Goal: Task Accomplishment & Management: Manage account settings

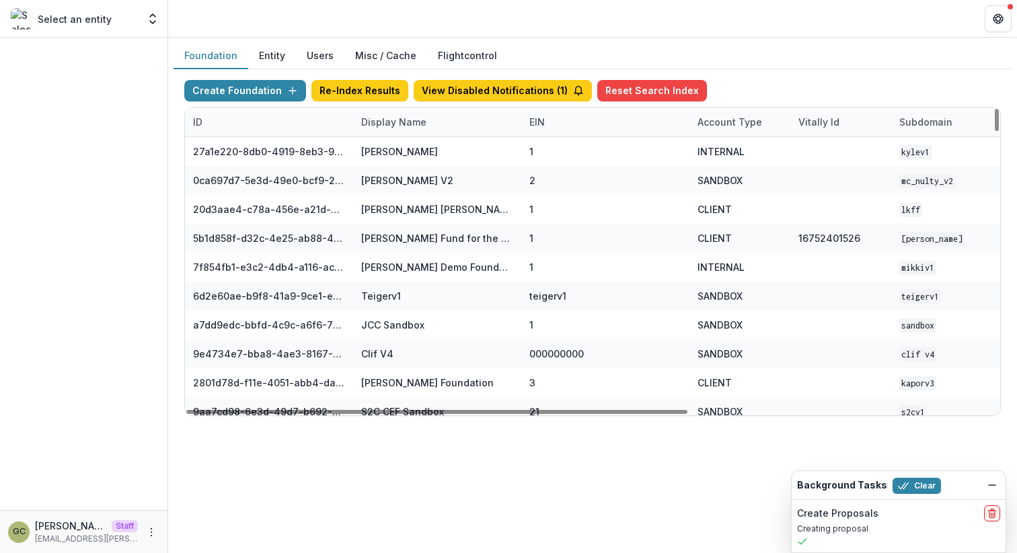
click at [781, 75] on div "Create Foundation Re-Index Results View Disabled Notifications ( 1 ) Reset Sear…" at bounding box center [592, 248] width 838 height 358
click at [407, 124] on div "Display Name" at bounding box center [393, 122] width 81 height 14
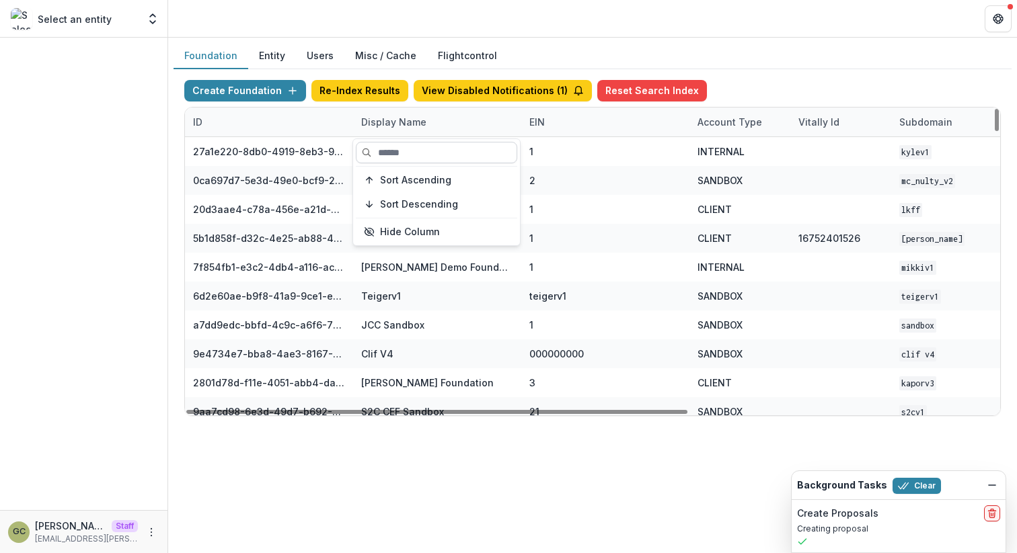
click at [395, 153] on input at bounding box center [436, 153] width 161 height 22
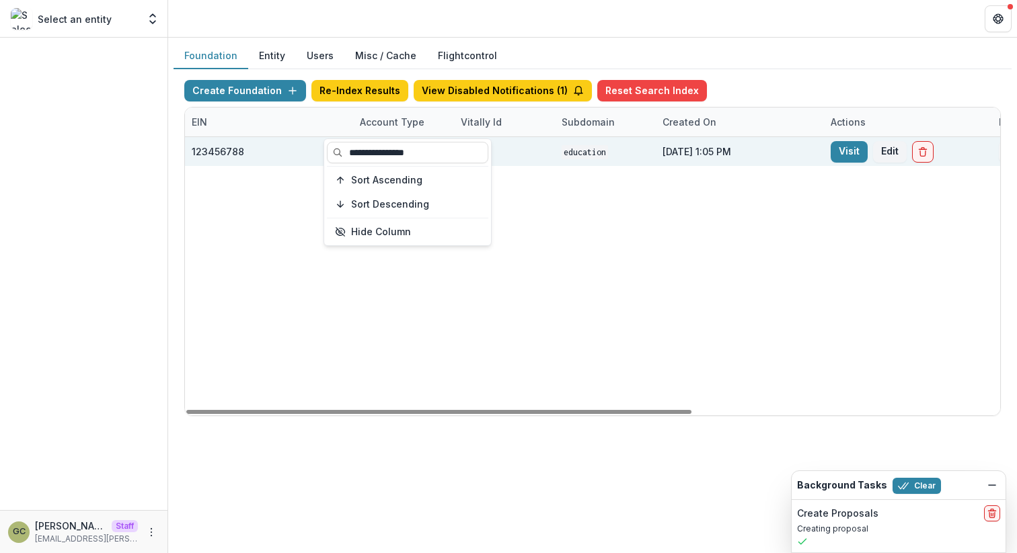
scroll to position [0, 496]
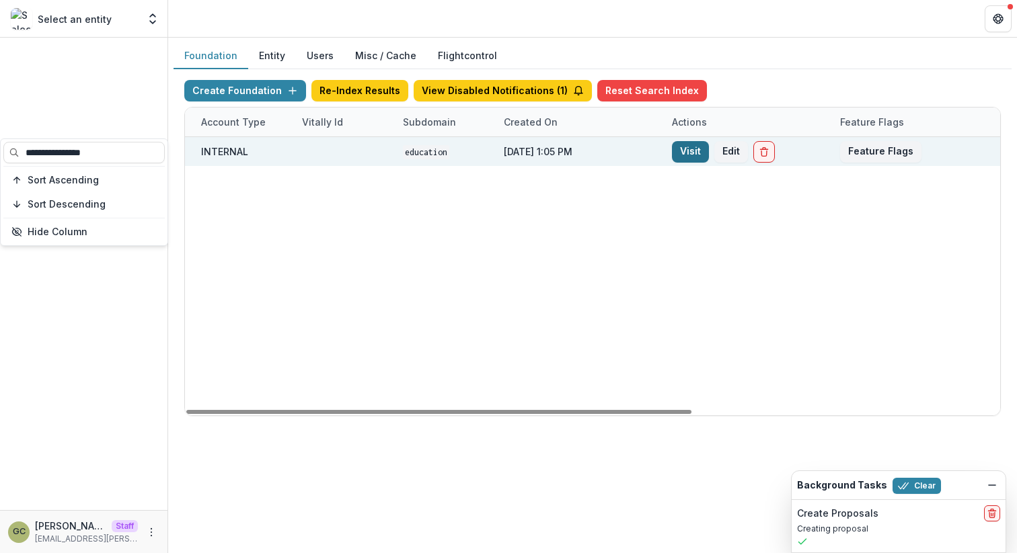
type input "**********"
click at [691, 156] on link "Visit" at bounding box center [690, 152] width 37 height 22
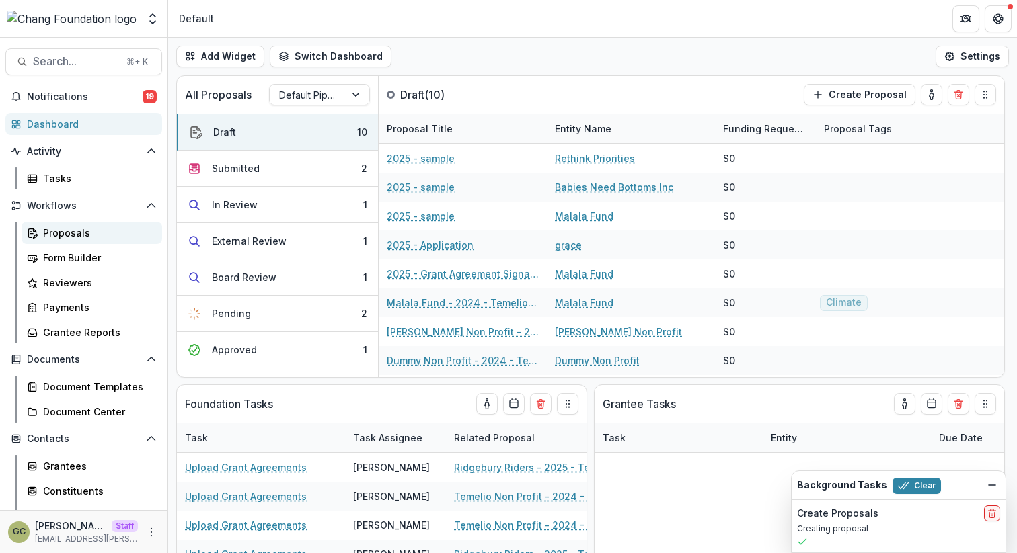
click at [87, 236] on div "Proposals" at bounding box center [97, 233] width 108 height 14
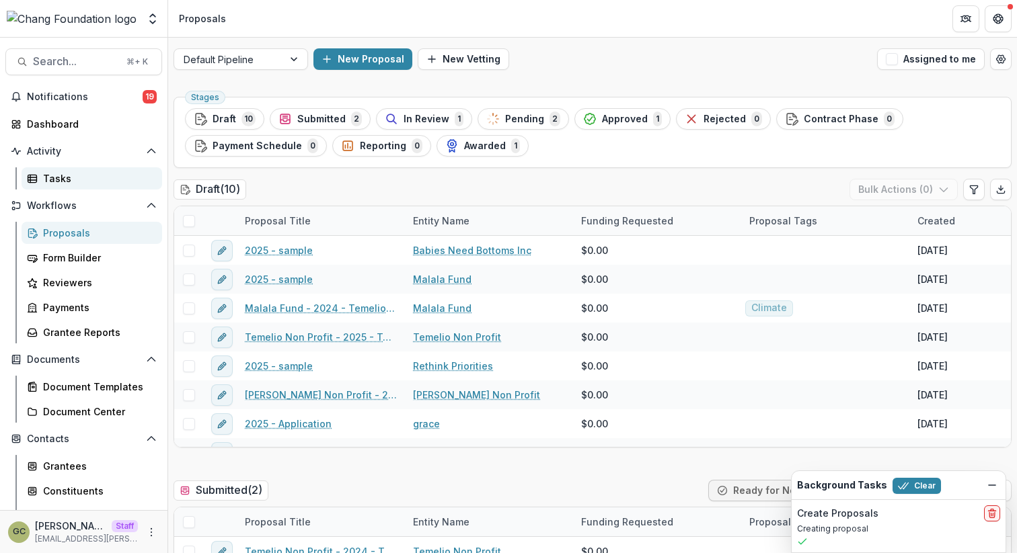
click at [76, 177] on div "Tasks" at bounding box center [97, 178] width 108 height 14
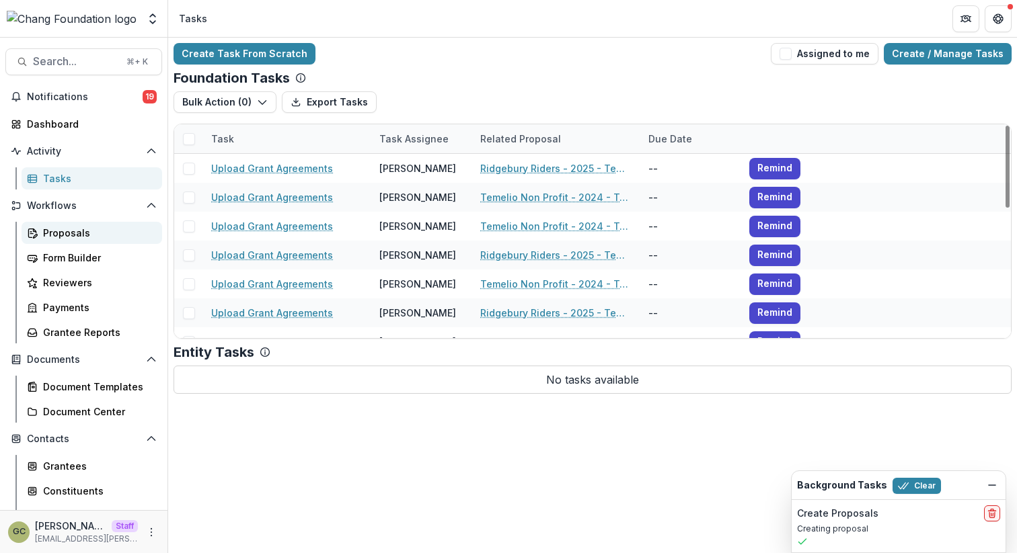
click at [101, 235] on div "Proposals" at bounding box center [97, 233] width 108 height 14
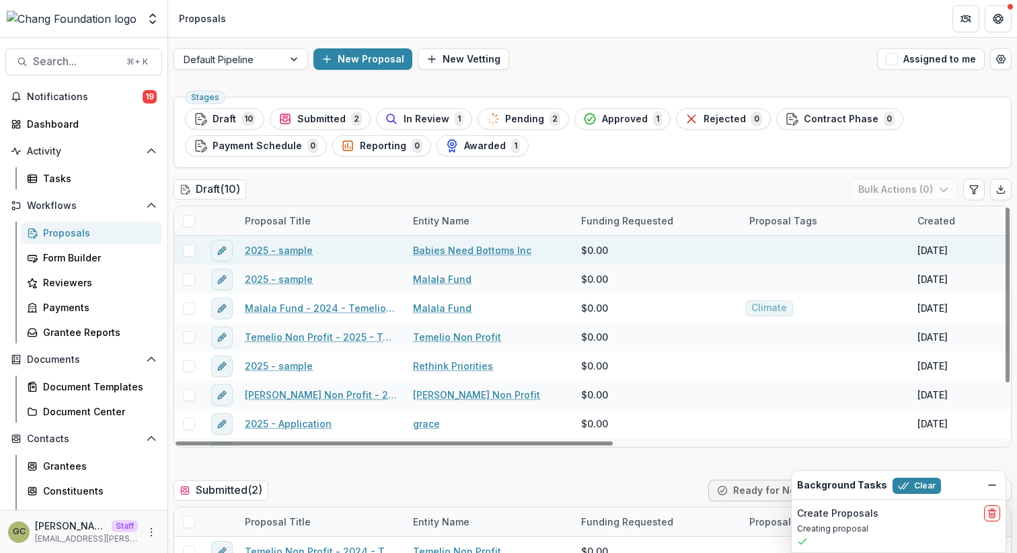
click at [287, 255] on link "2025 - sample" at bounding box center [279, 250] width 68 height 14
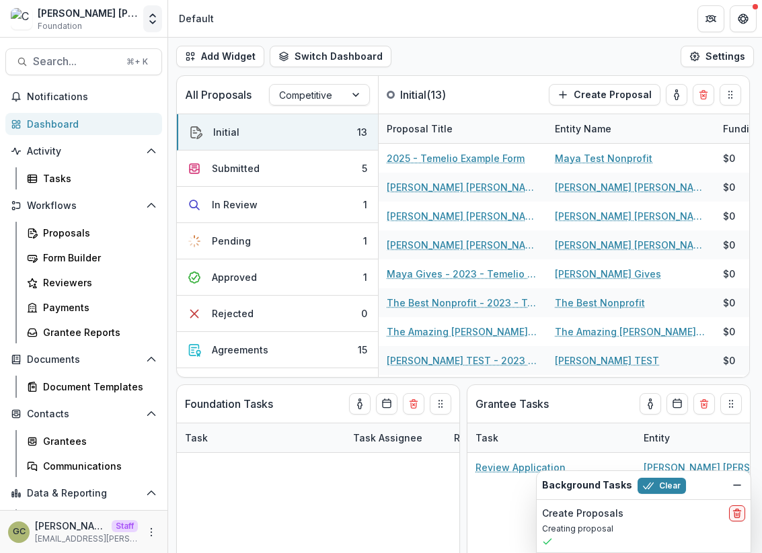
click at [149, 19] on icon "Open entity switcher" at bounding box center [152, 18] width 13 height 13
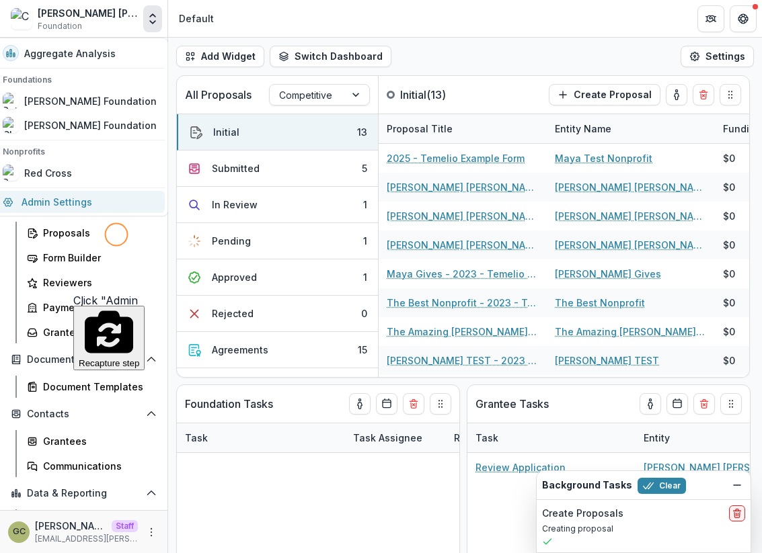
click at [52, 202] on link "Admin Settings" at bounding box center [80, 202] width 170 height 22
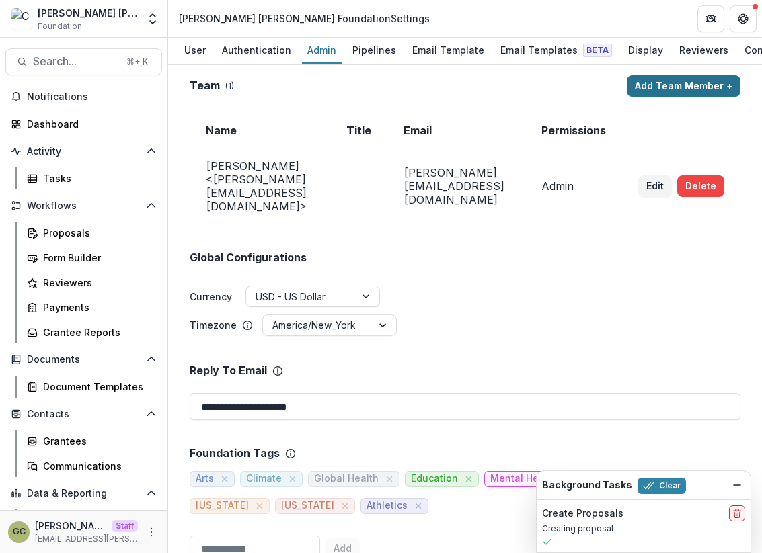
click at [684, 89] on button "Add Team Member +" at bounding box center [684, 86] width 114 height 22
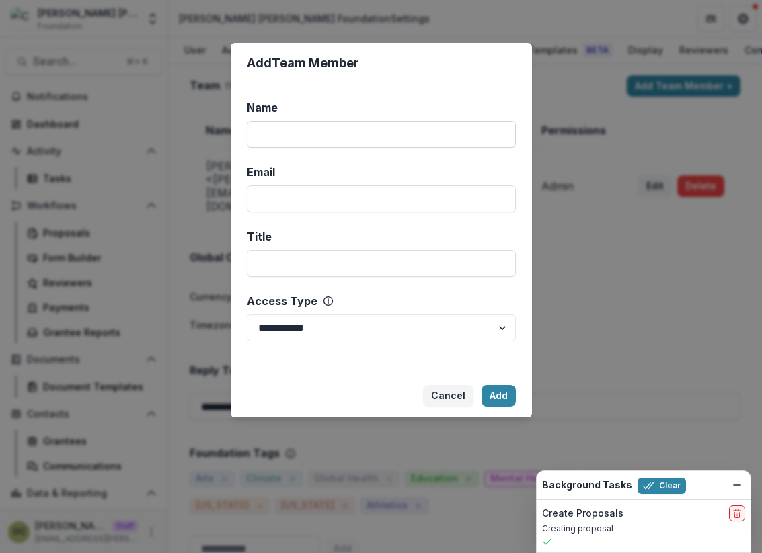
click at [443, 134] on input "Name" at bounding box center [381, 134] width 269 height 27
type input "**********"
drag, startPoint x: 341, startPoint y: 136, endPoint x: 252, endPoint y: 124, distance: 89.6
click at [251, 124] on input "**********" at bounding box center [381, 134] width 269 height 27
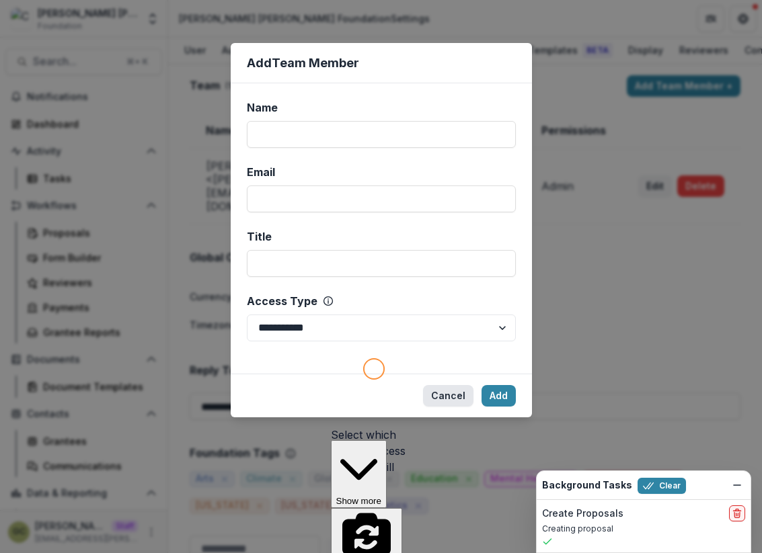
click at [450, 389] on button "Cancel" at bounding box center [448, 396] width 50 height 22
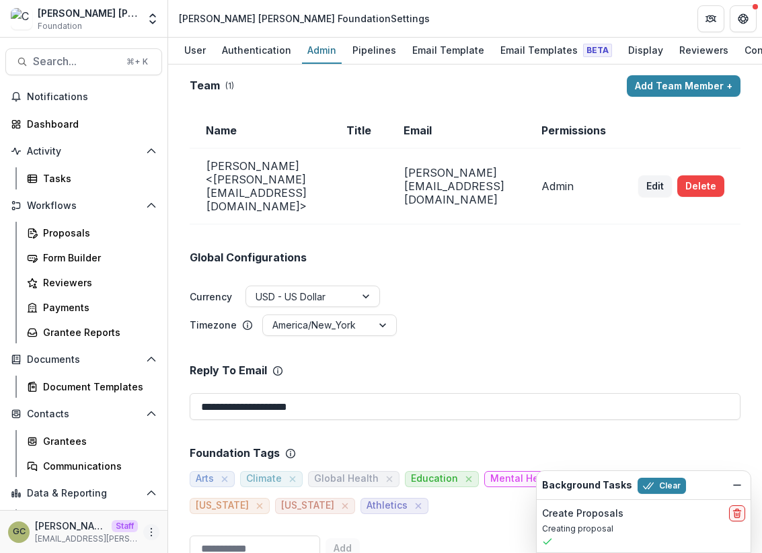
click at [151, 534] on icon "More" at bounding box center [151, 532] width 11 height 11
click at [324, 48] on div "Admin" at bounding box center [322, 49] width 40 height 19
click at [155, 24] on icon "Open entity switcher" at bounding box center [152, 18] width 13 height 13
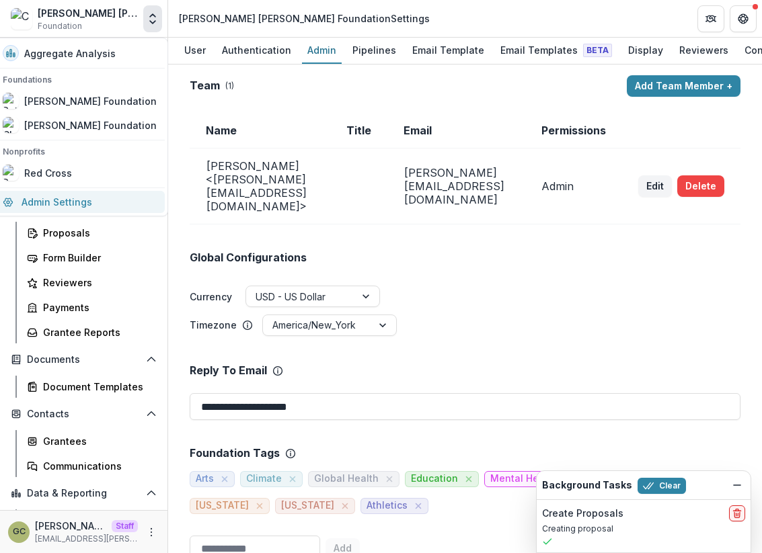
click at [114, 198] on link "Admin Settings" at bounding box center [80, 202] width 170 height 22
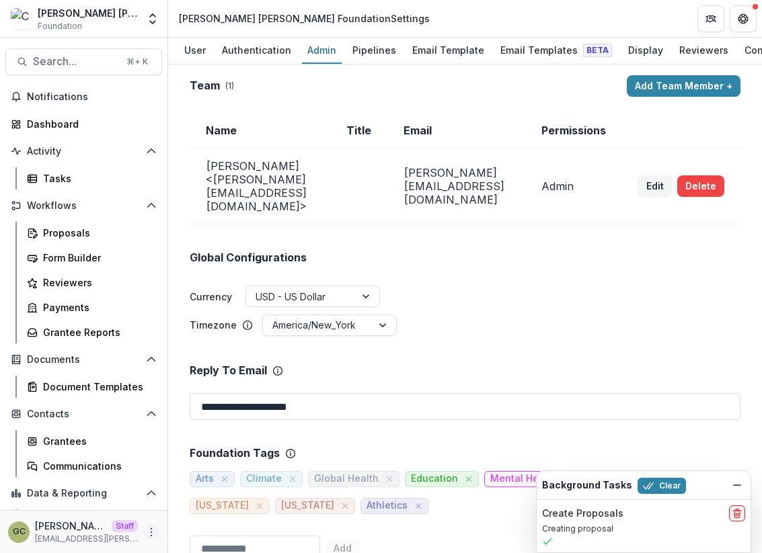
click at [146, 536] on icon "More" at bounding box center [151, 532] width 11 height 11
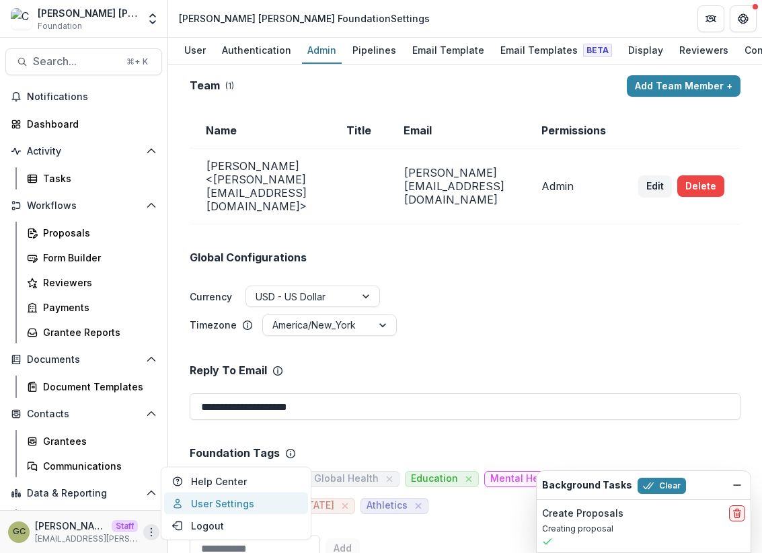
click at [194, 508] on link "User Settings" at bounding box center [236, 504] width 144 height 22
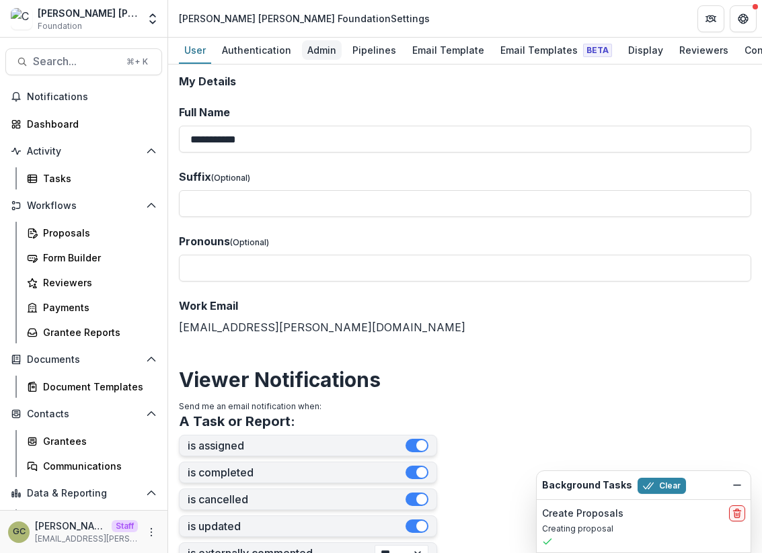
click at [314, 58] on div "Admin" at bounding box center [322, 49] width 40 height 19
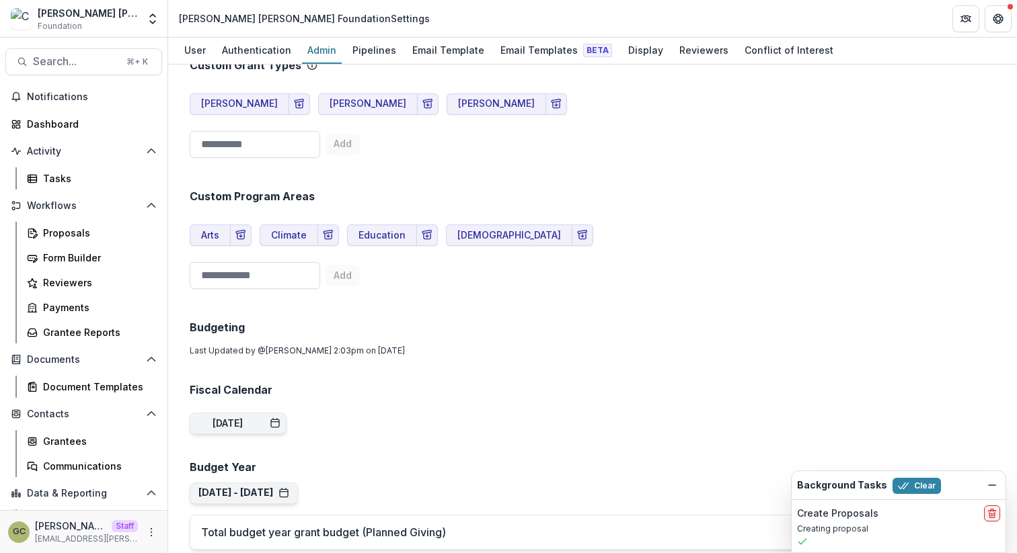
scroll to position [482, 0]
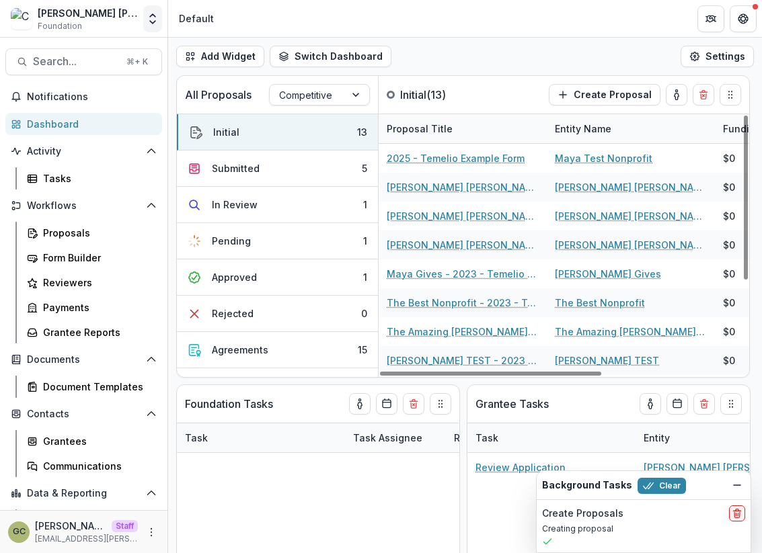
click at [149, 19] on icon "Open entity switcher" at bounding box center [152, 18] width 13 height 13
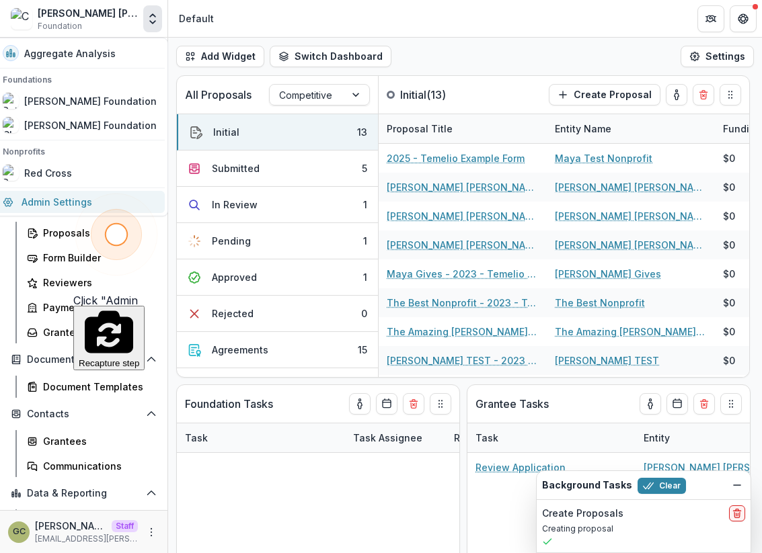
click at [79, 202] on link "Admin Settings" at bounding box center [80, 202] width 170 height 22
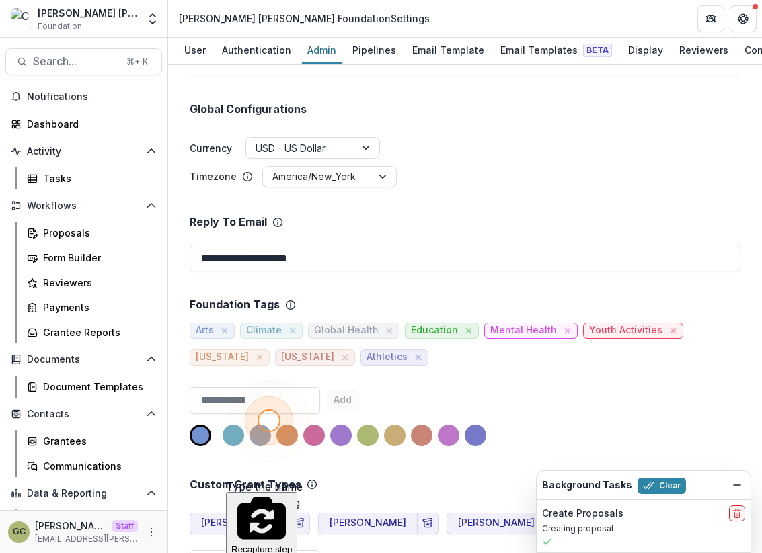
scroll to position [149, 2]
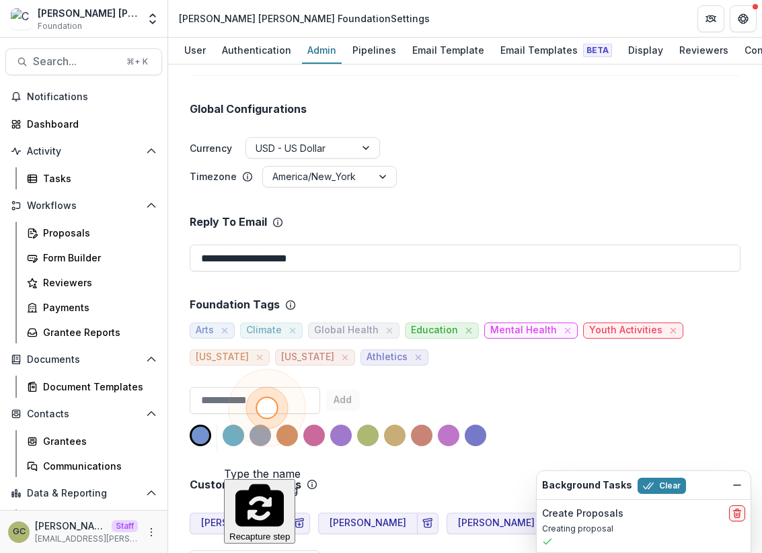
click at [413, 339] on div "Arts Climate Global Health Education Mental Health Youth Activities California …" at bounding box center [465, 339] width 551 height 54
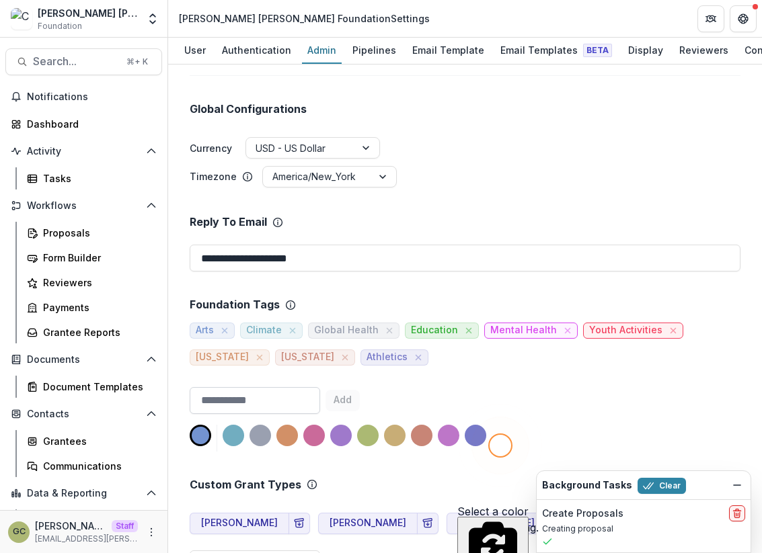
click at [229, 387] on input at bounding box center [255, 400] width 130 height 27
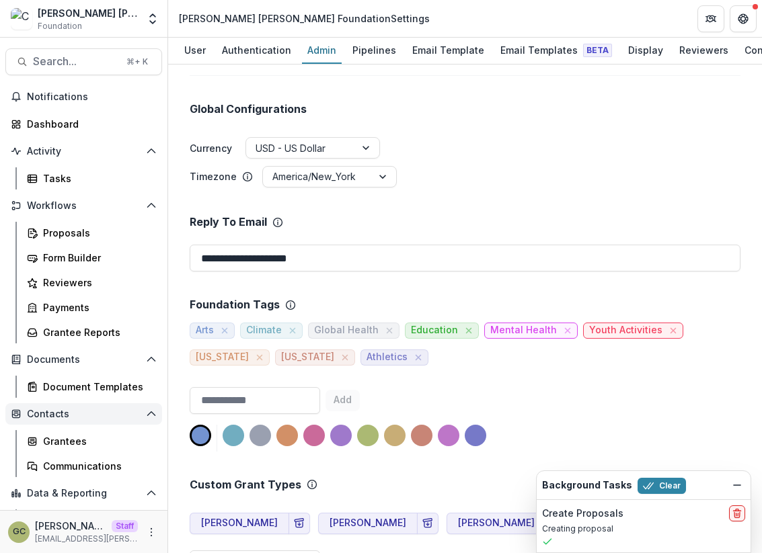
scroll to position [28, 0]
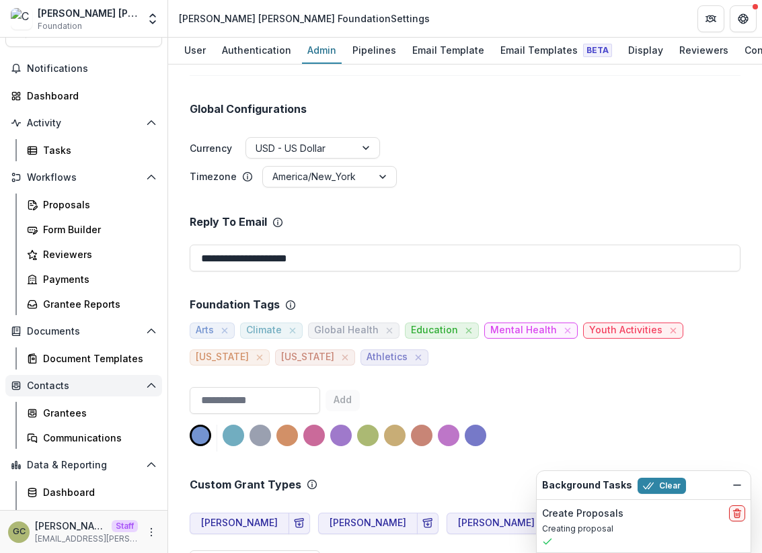
click at [52, 391] on span "Contacts" at bounding box center [84, 386] width 114 height 11
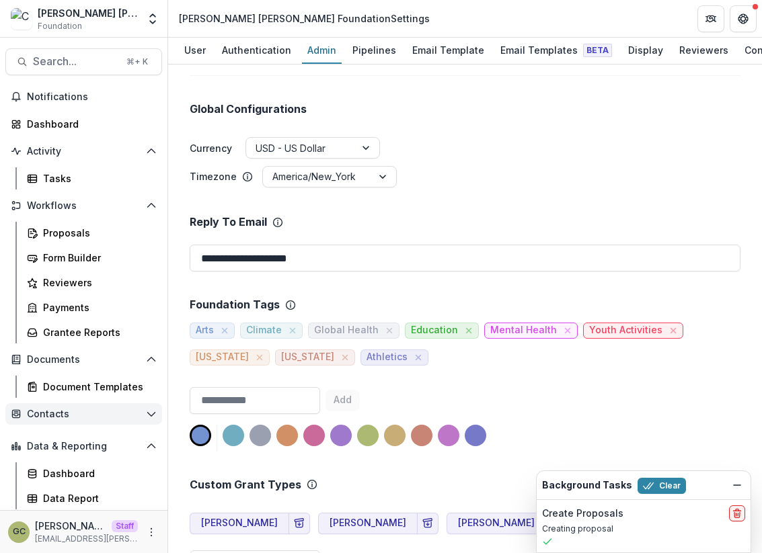
click at [52, 417] on span "Contacts" at bounding box center [84, 414] width 114 height 11
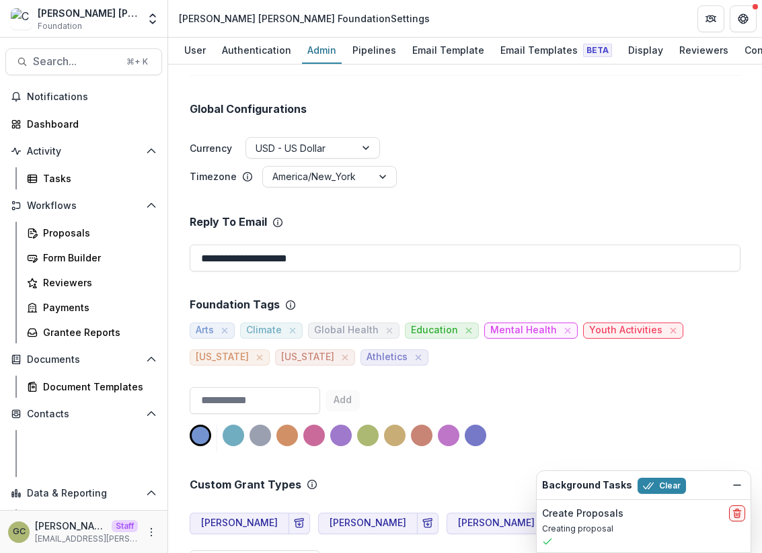
click at [62, 437] on div "Grantees" at bounding box center [97, 441] width 108 height 14
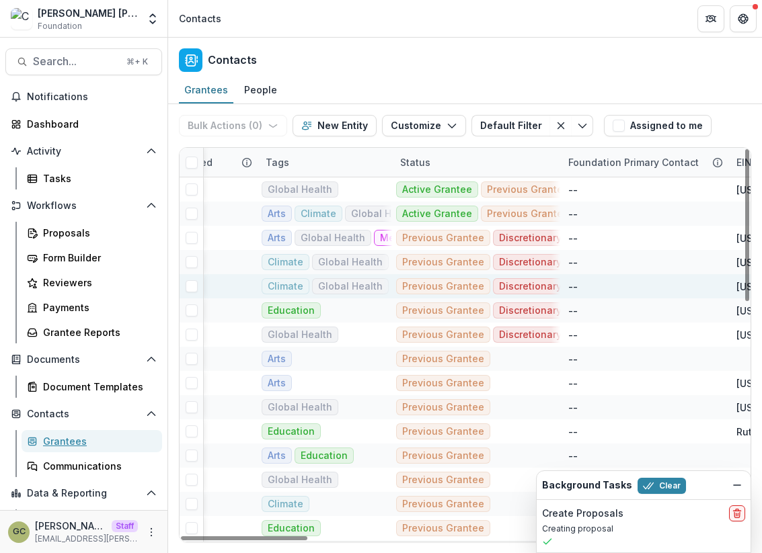
scroll to position [0, 233]
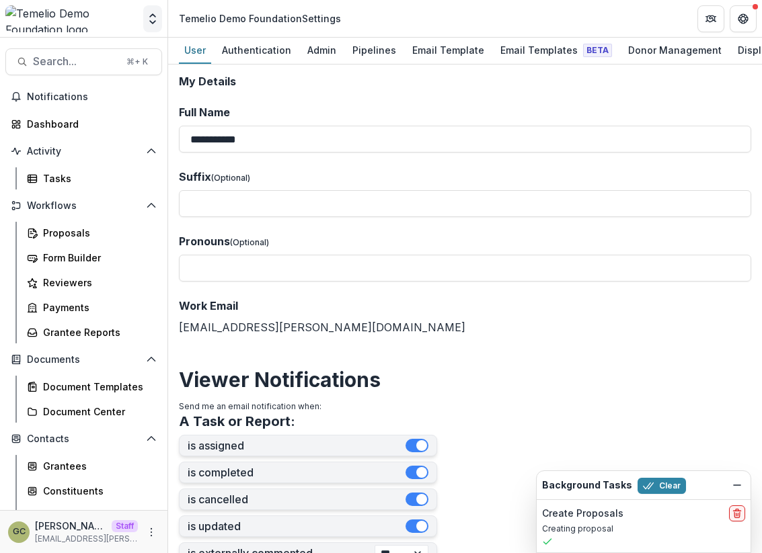
click at [149, 18] on icon "Open entity switcher" at bounding box center [152, 18] width 13 height 13
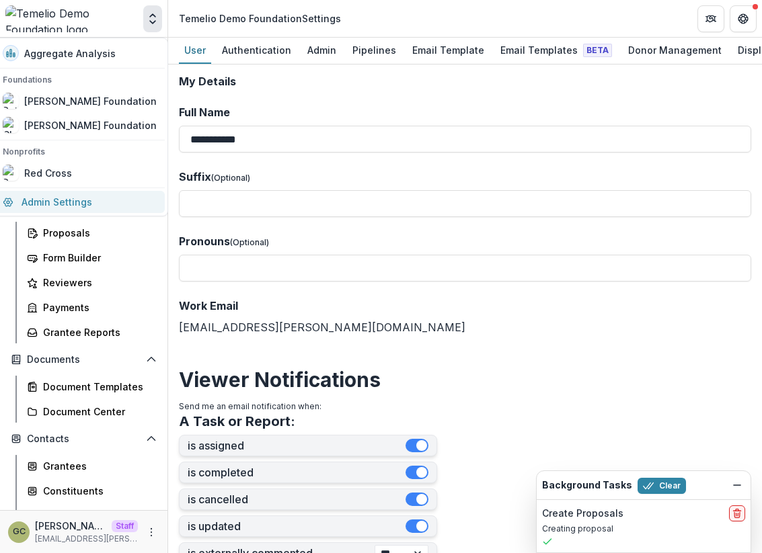
click at [81, 197] on link "Admin Settings" at bounding box center [80, 202] width 170 height 22
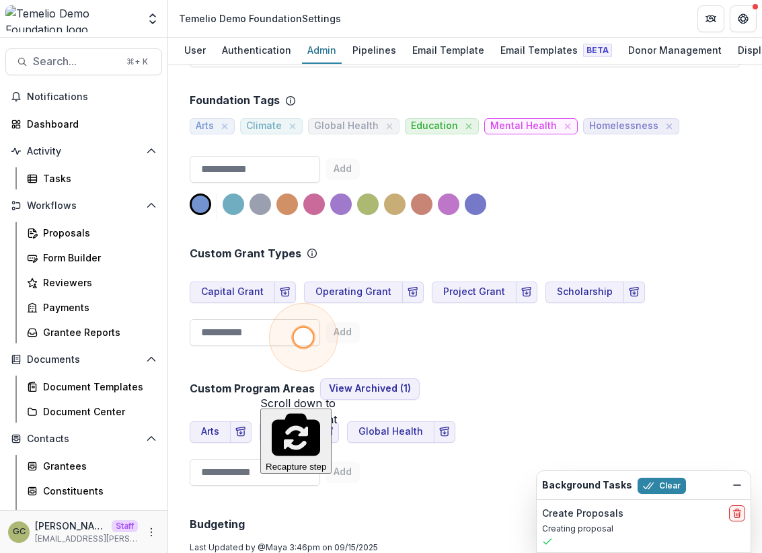
scroll to position [602, 0]
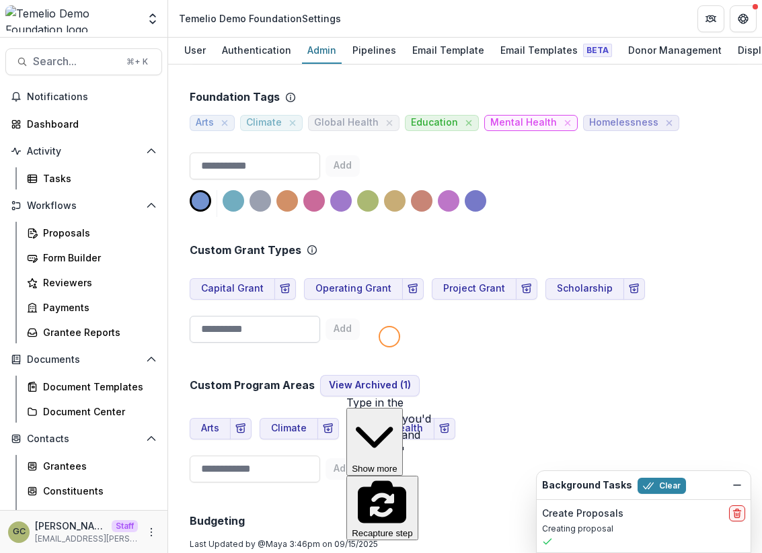
click at [240, 316] on input at bounding box center [255, 329] width 130 height 27
click at [239, 316] on input at bounding box center [255, 329] width 130 height 27
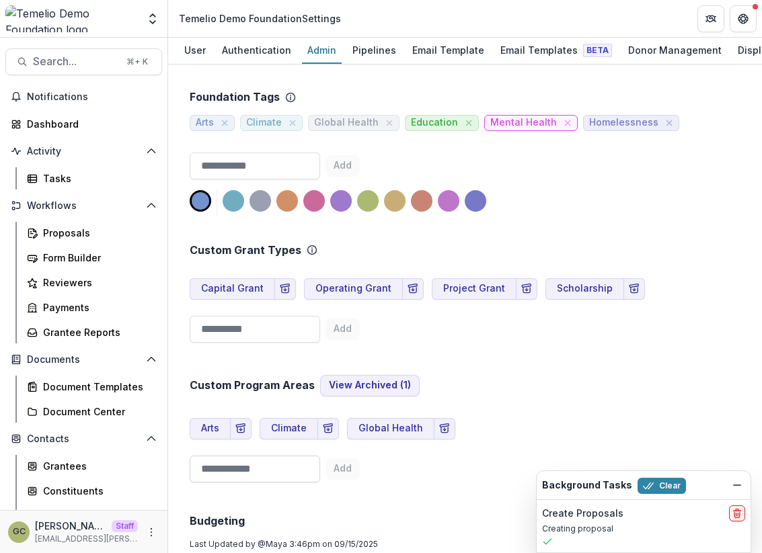
click at [262, 456] on input at bounding box center [255, 469] width 130 height 27
click at [261, 278] on button "Capital Grant" at bounding box center [232, 289] width 85 height 22
click at [284, 284] on icon "Archive Grant Type" at bounding box center [285, 289] width 11 height 11
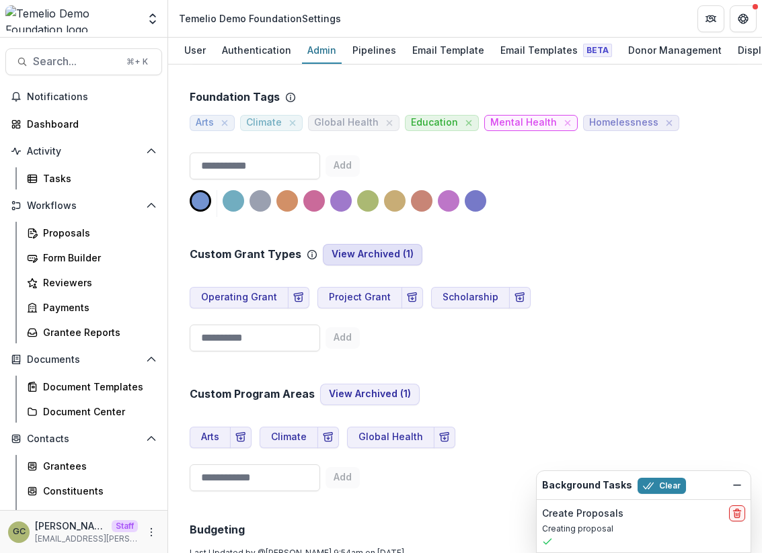
click at [387, 244] on button "View Archived ( 1 )" at bounding box center [373, 255] width 100 height 22
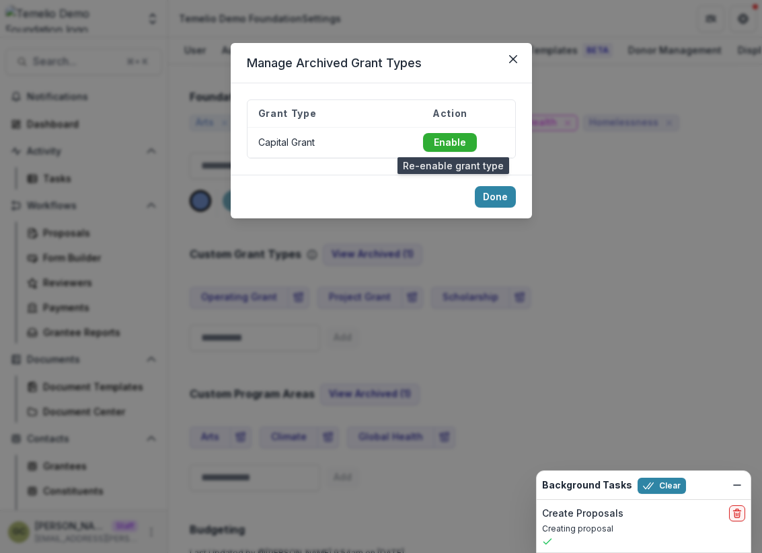
click at [451, 141] on button "Enable" at bounding box center [450, 142] width 54 height 19
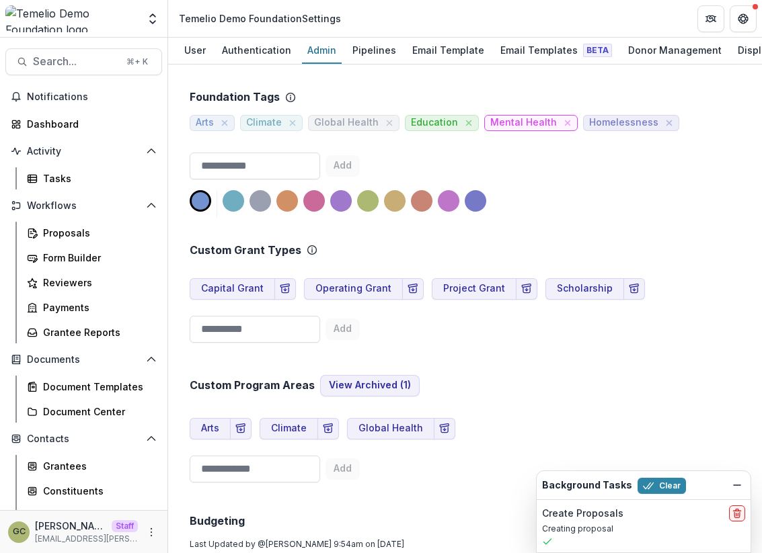
click at [444, 299] on div "Custom Grant Types Capital Grant Operating Grant Project Grant Scholarship Add" at bounding box center [465, 282] width 551 height 131
click at [350, 375] on button "View Archived ( 1 )" at bounding box center [370, 386] width 100 height 22
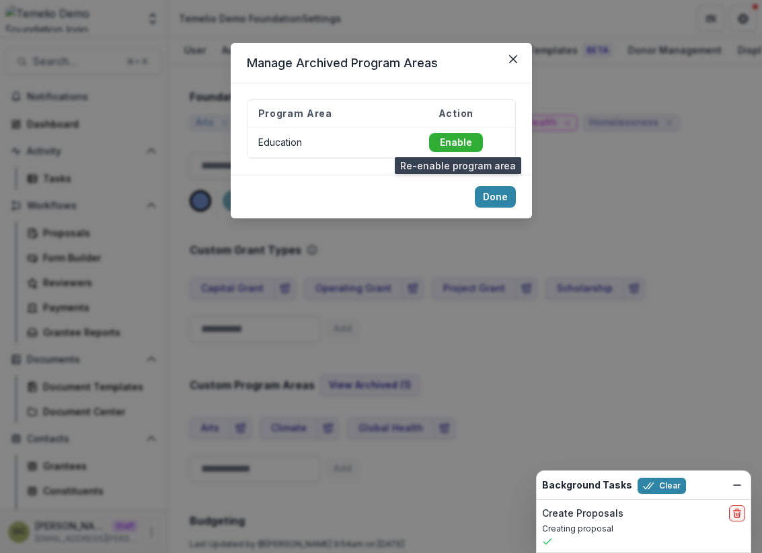
click at [467, 145] on button "Enable" at bounding box center [456, 142] width 54 height 19
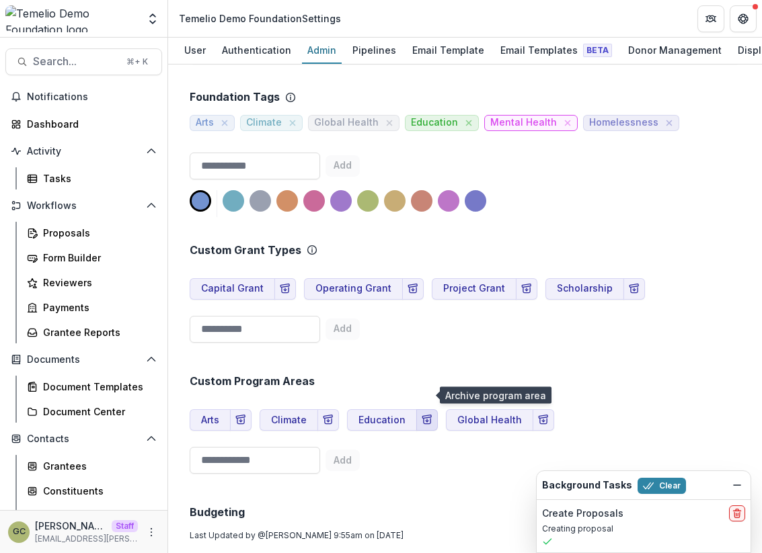
click at [425, 415] on icon "Archive Program Area" at bounding box center [427, 420] width 11 height 11
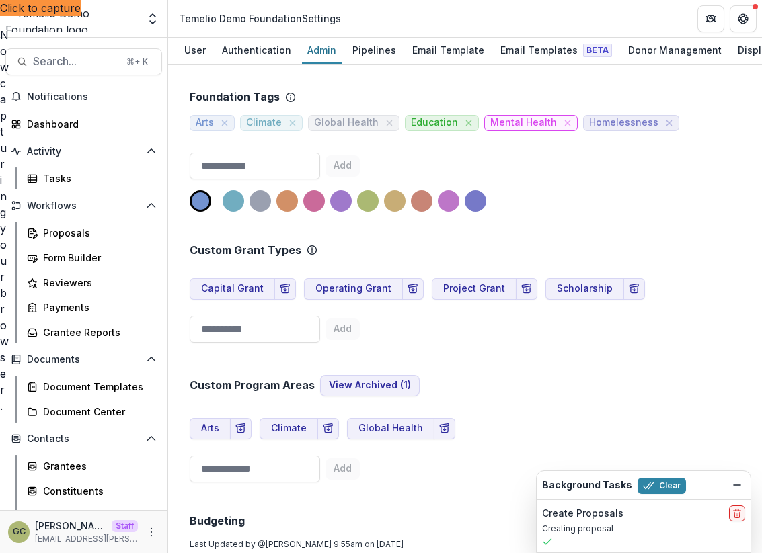
click at [0, 354] on div "Now capturing your browser." at bounding box center [0, 220] width 0 height 387
click at [736, 483] on icon "Dismiss" at bounding box center [736, 485] width 11 height 11
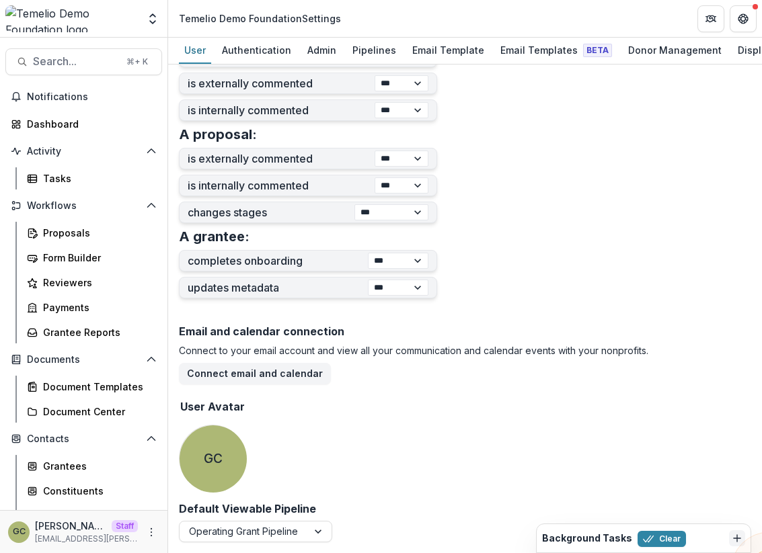
scroll to position [472, 0]
